Goal: Information Seeking & Learning: Learn about a topic

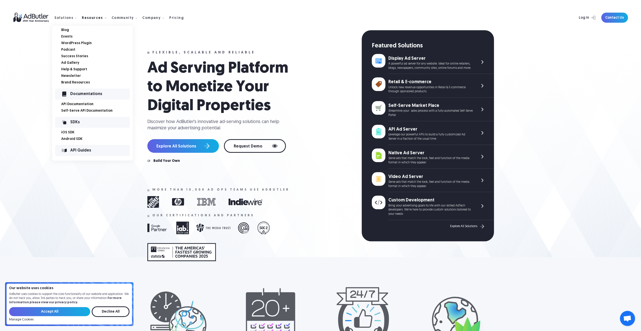
click at [67, 37] on link "Events" at bounding box center [97, 37] width 72 height 4
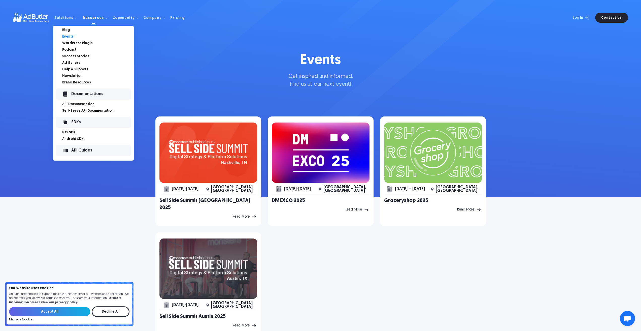
click at [72, 50] on link "Podcast" at bounding box center [98, 50] width 72 height 4
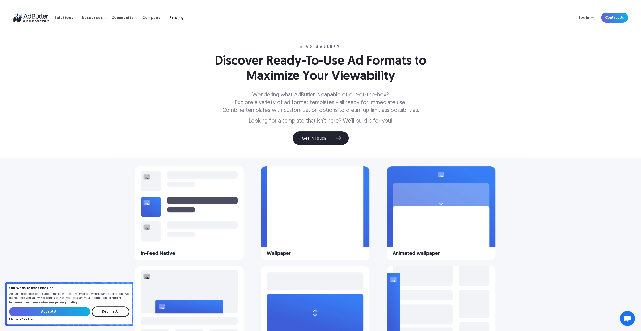
click at [169, 19] on div "Pricing" at bounding box center [176, 18] width 15 height 4
